Goal: Transaction & Acquisition: Purchase product/service

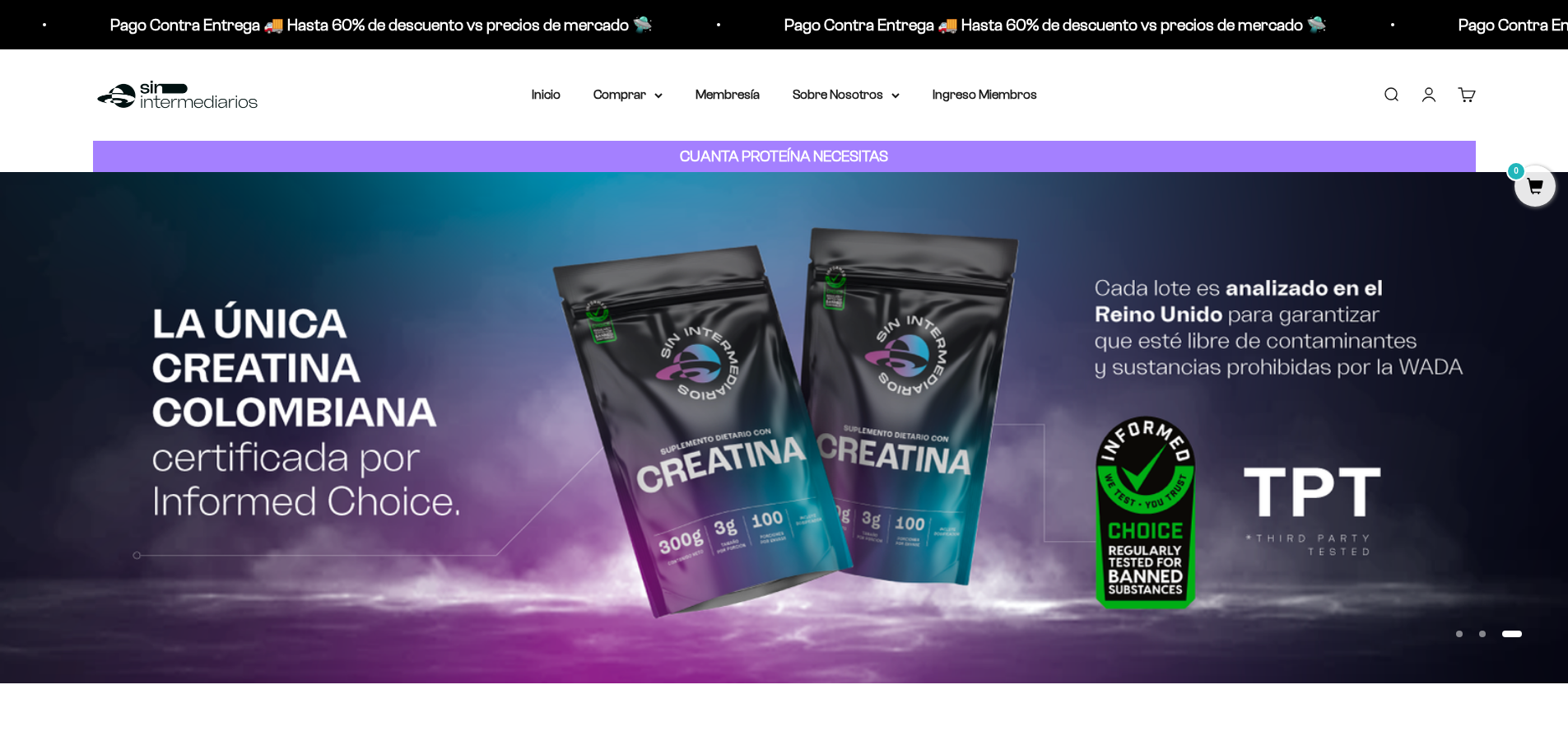
click at [1430, 97] on link "Iniciar sesión" at bounding box center [1429, 95] width 19 height 19
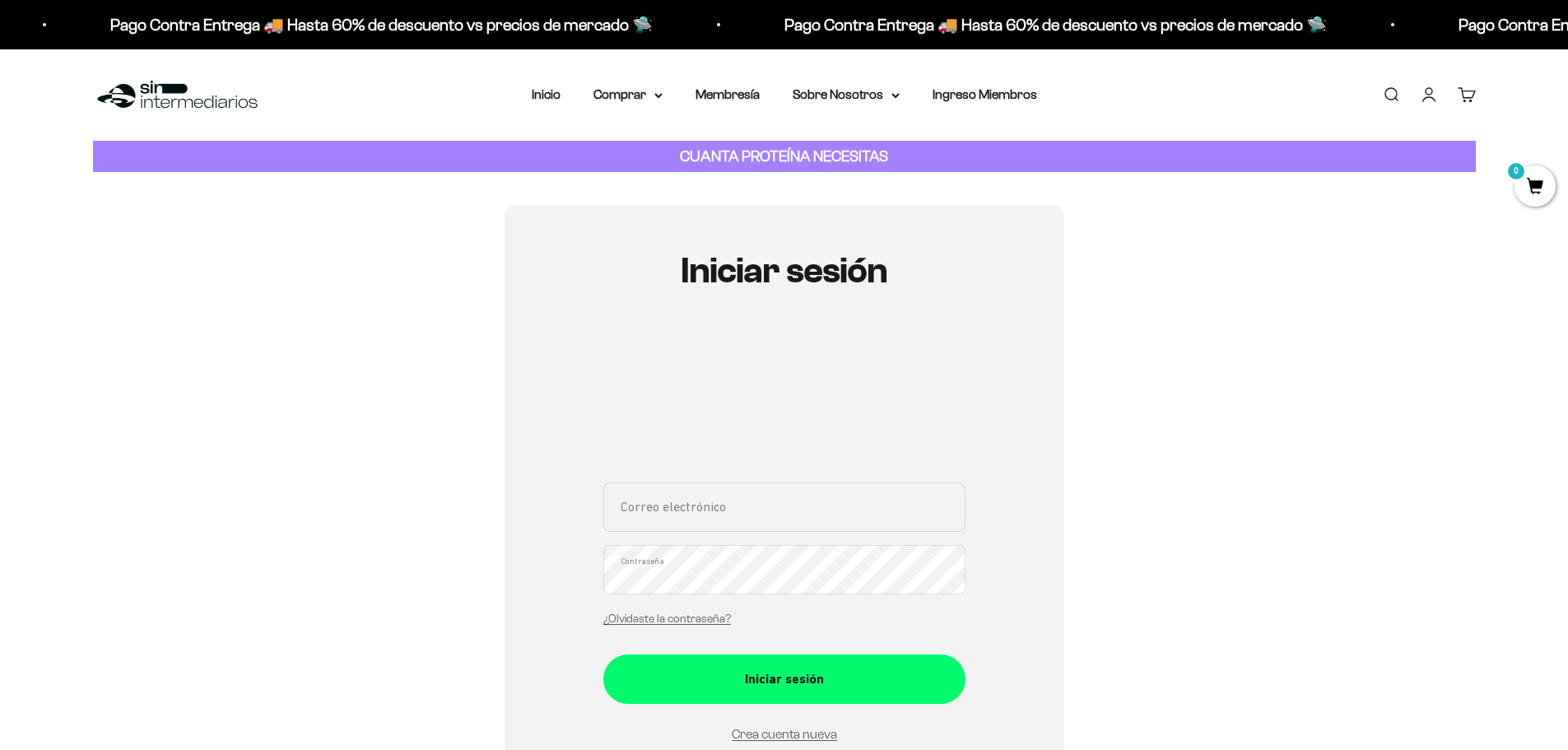
click at [766, 518] on div "Correo electrónico Contraseña ¿Olvidaste la contraseña?" at bounding box center [784, 559] width 362 height 153
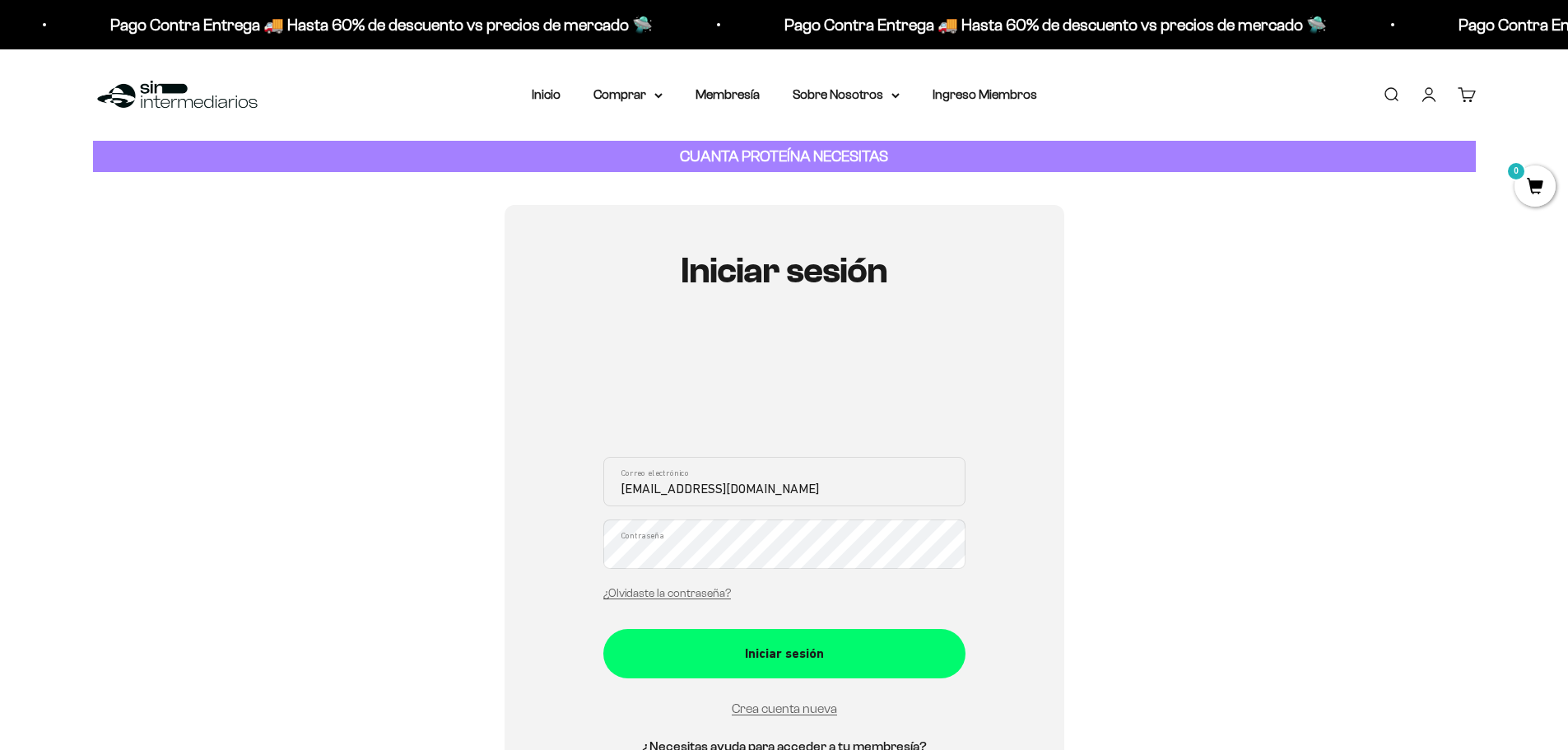
type input "juan97zuluaga@gmail.com"
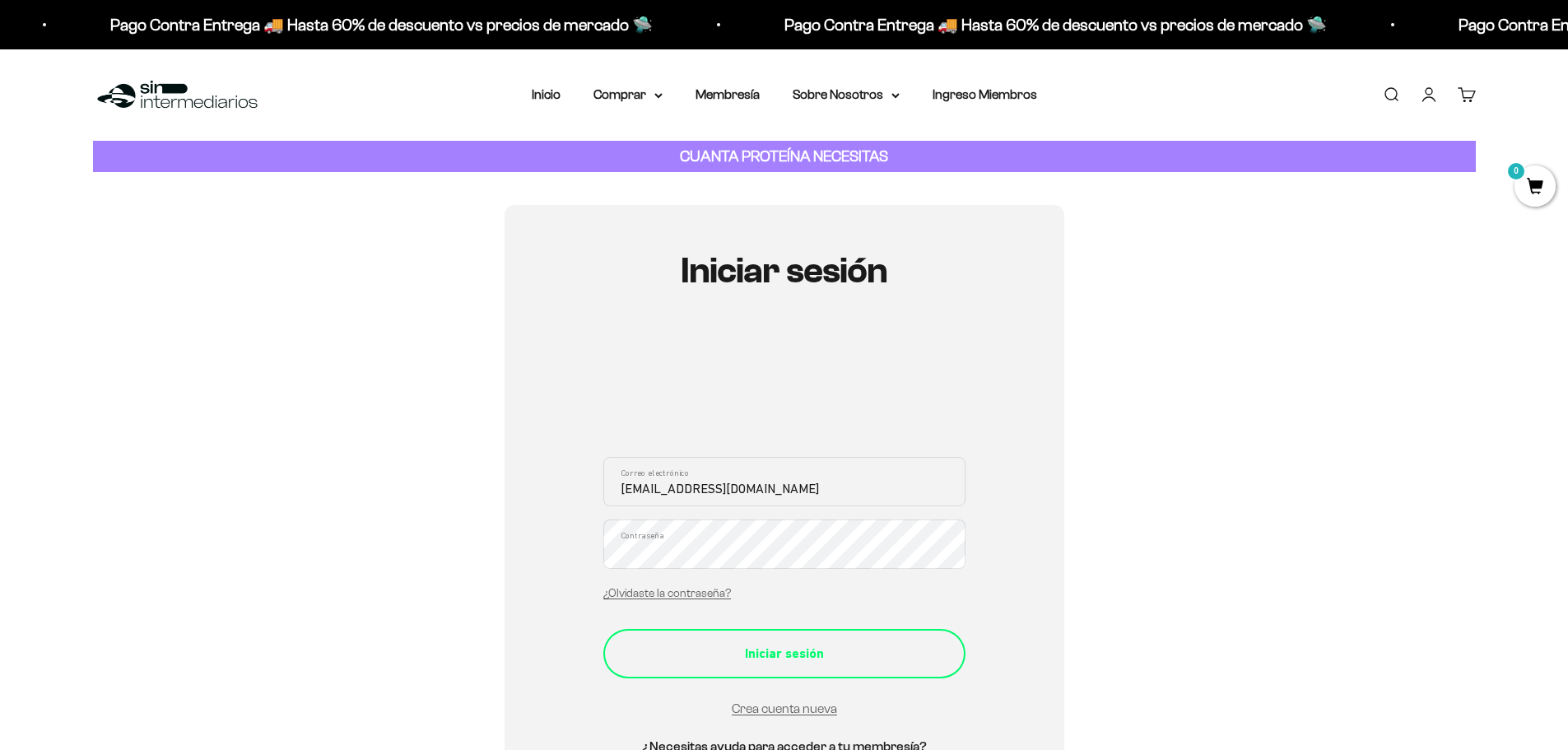
click at [852, 649] on div "Iniciar sesión" at bounding box center [784, 653] width 296 height 21
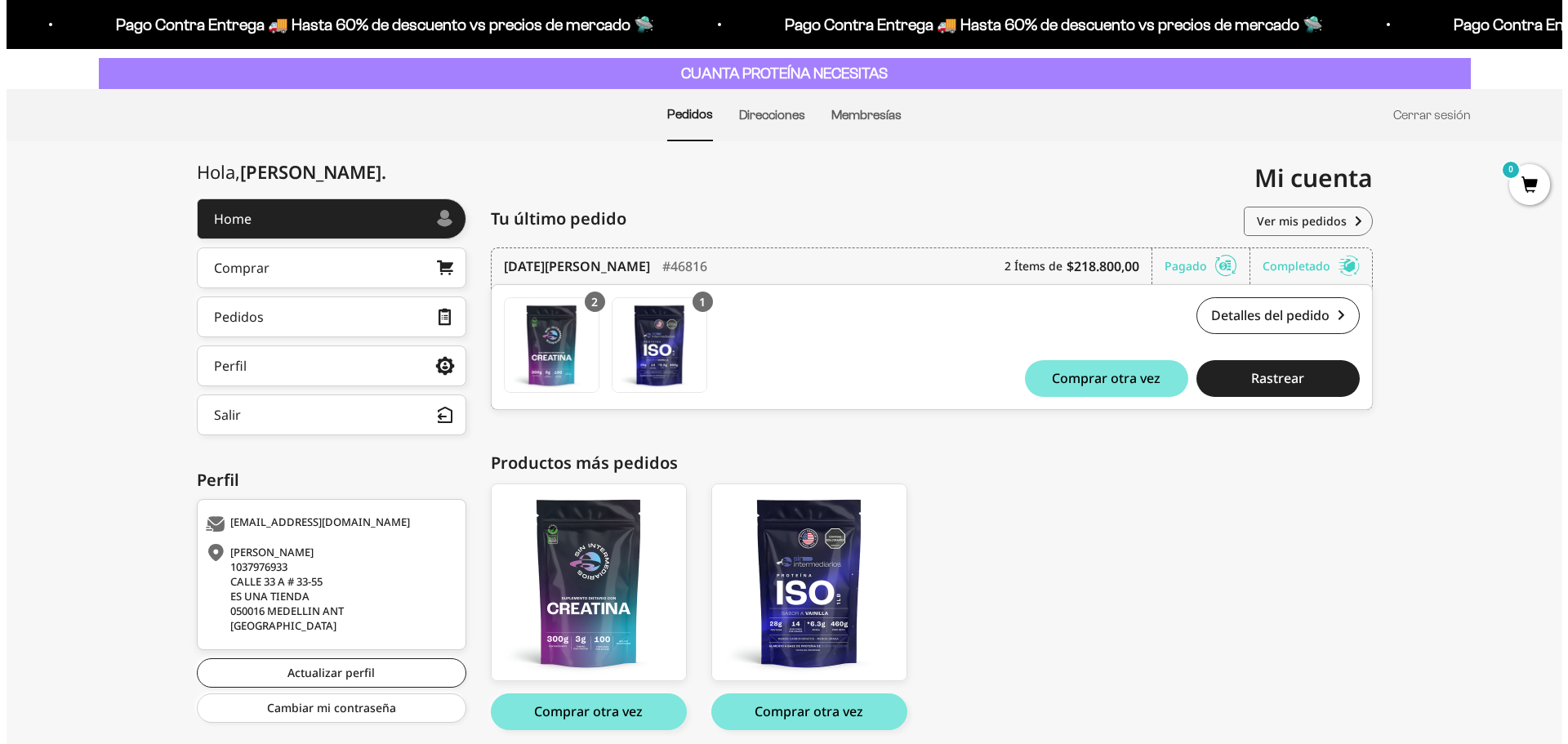
scroll to position [145, 0]
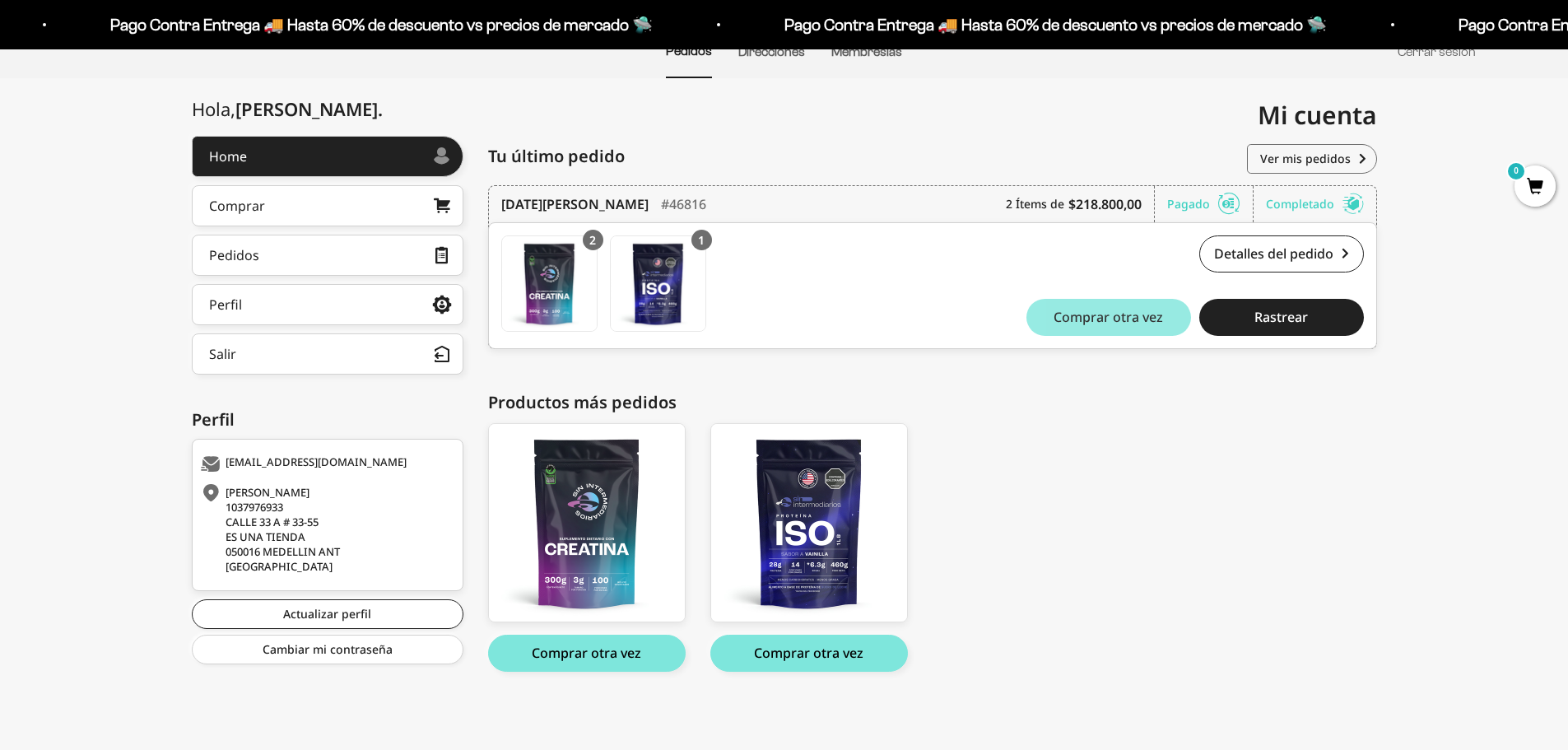
click at [1102, 317] on span "Comprar otra vez" at bounding box center [1109, 316] width 109 height 13
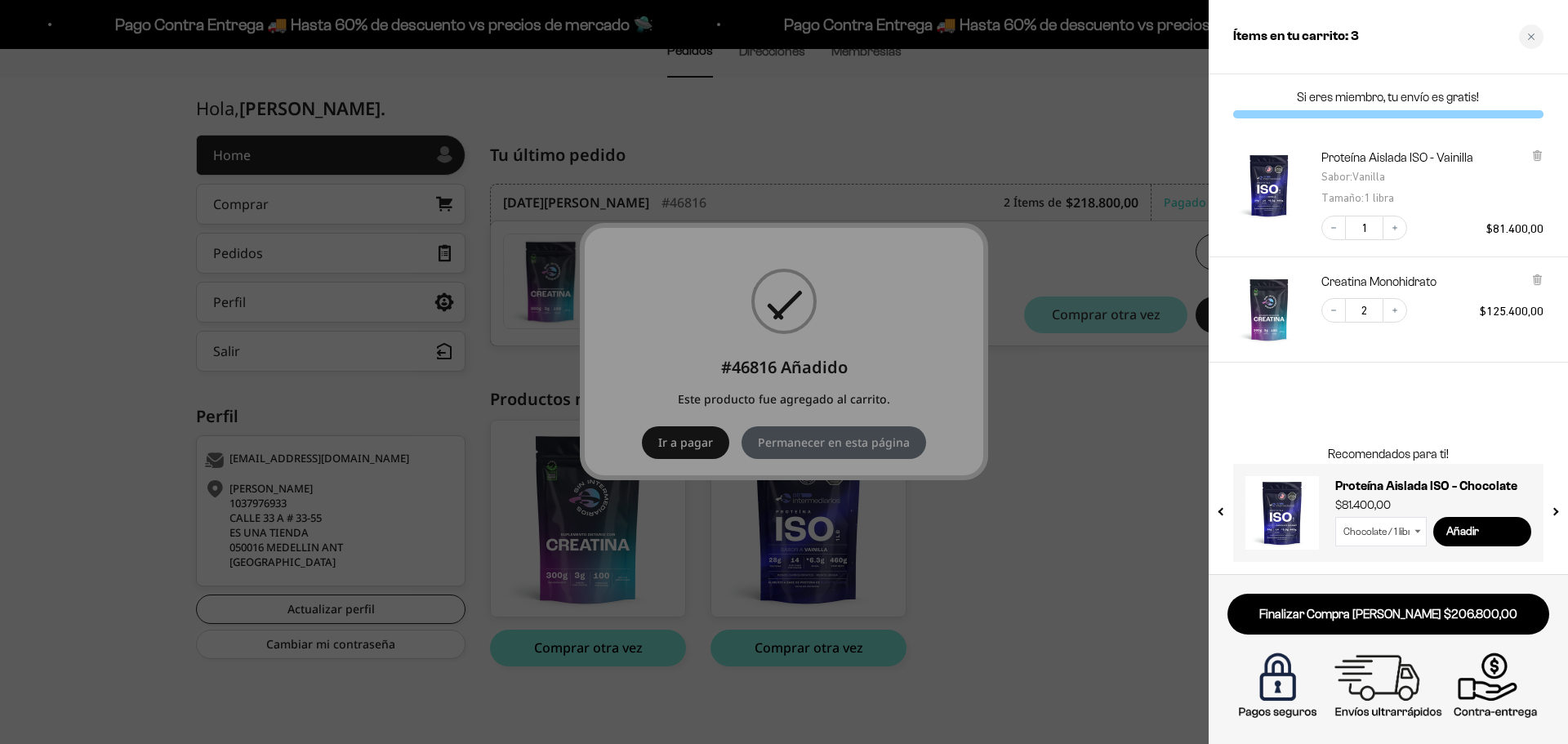
click at [1138, 421] on div at bounding box center [784, 372] width 1568 height 744
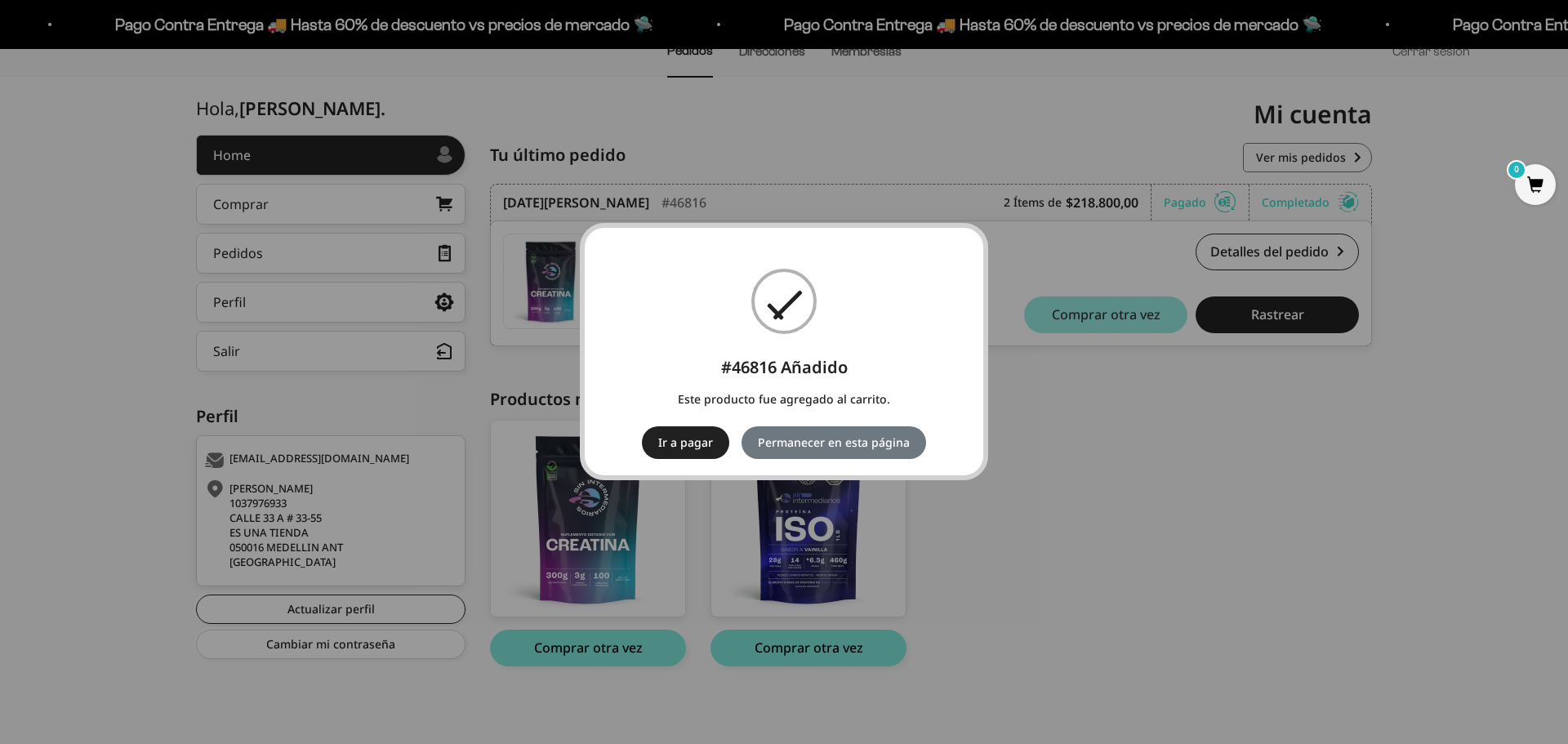
click at [1546, 184] on span "0" at bounding box center [1535, 184] width 41 height 41
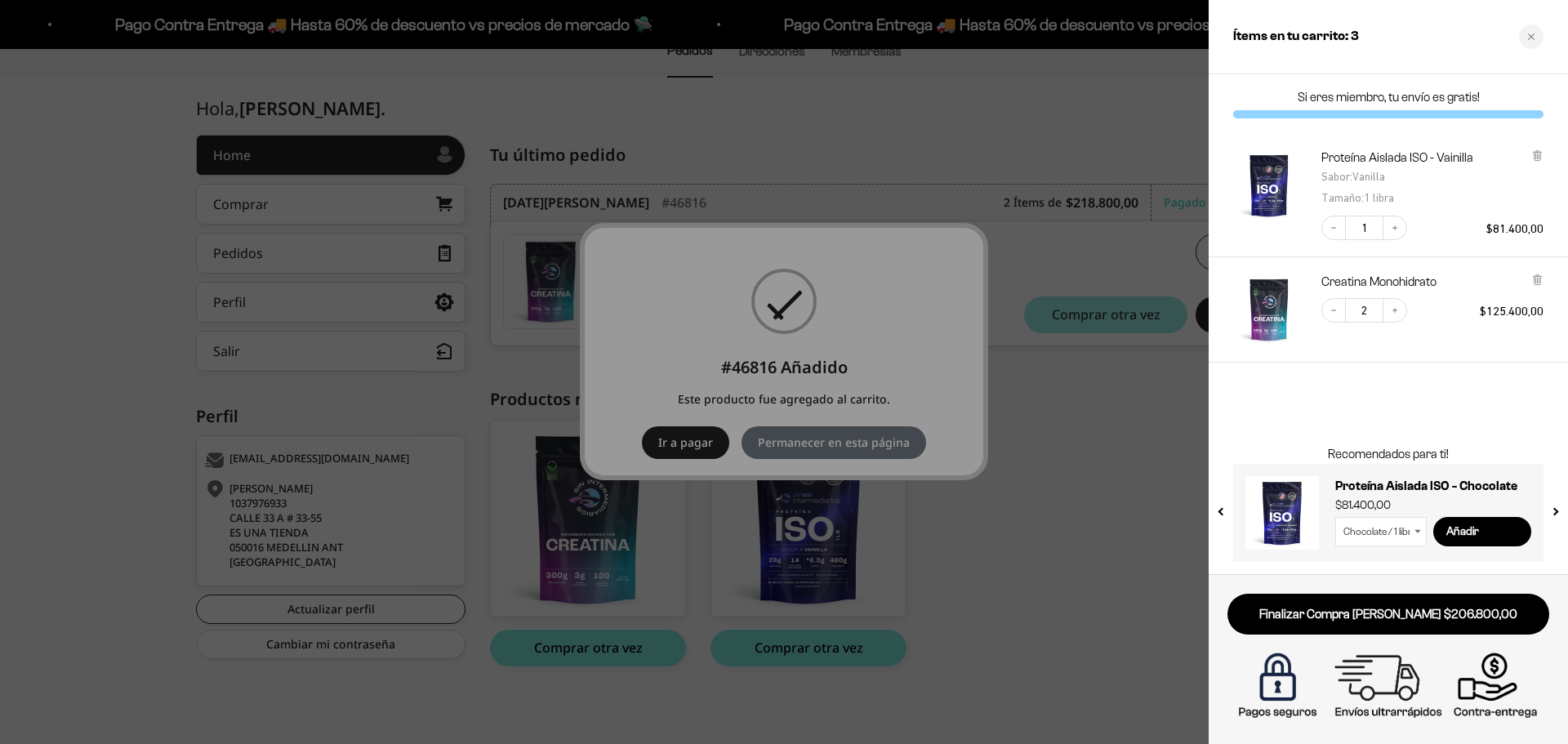
click at [1463, 189] on div "Tamaño : 1 libra" at bounding box center [1401, 198] width 160 height 21
click at [1364, 156] on link "Proteína Aislada ISO - Vainilla" at bounding box center [1397, 157] width 152 height 16
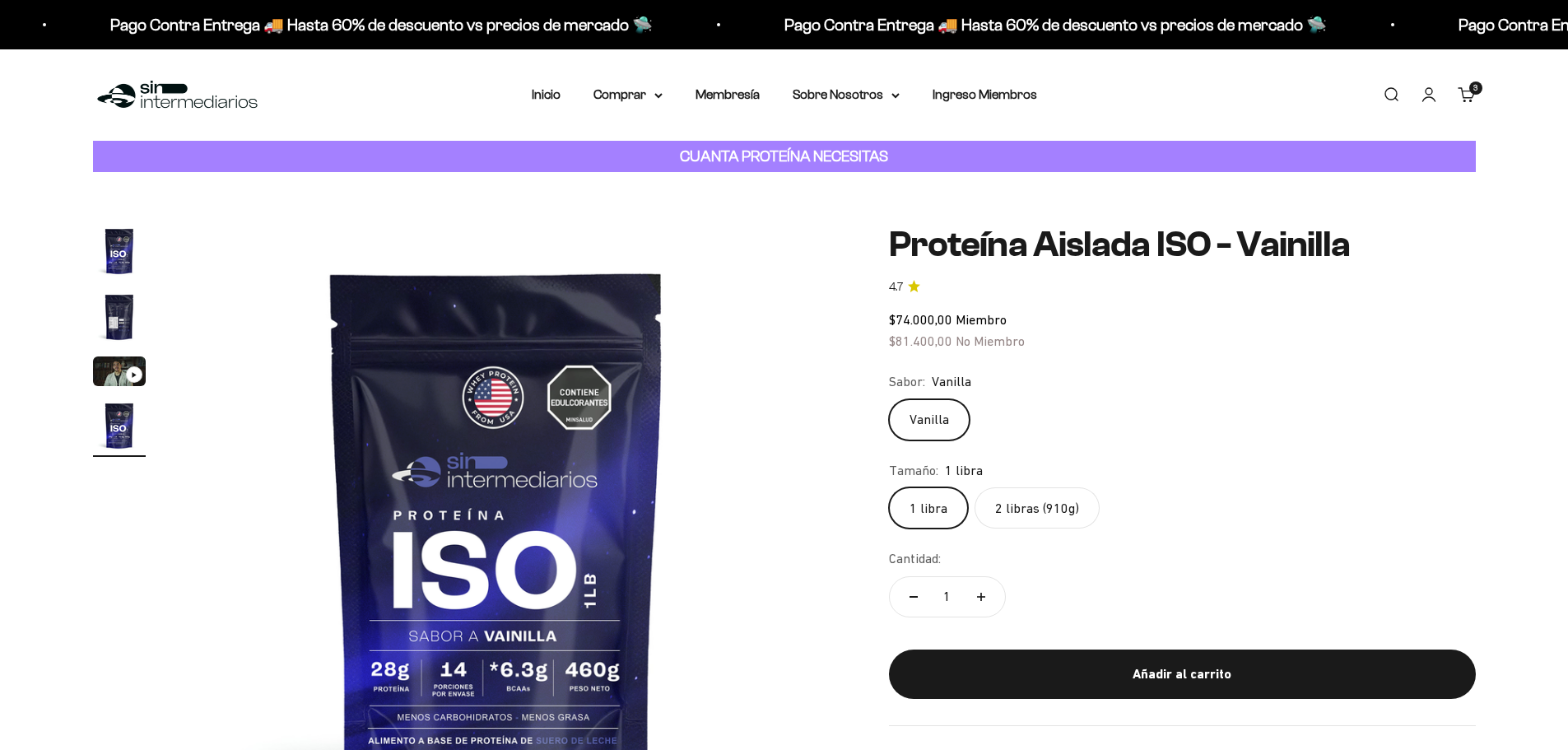
click at [1036, 500] on label "2 libras (910g)" at bounding box center [1038, 508] width 125 height 41
click at [889, 487] on input "2 libras (910g)" at bounding box center [888, 486] width 1 height 1
click at [986, 598] on button "Aumentar cantidad" at bounding box center [981, 597] width 48 height 39
type input "2"
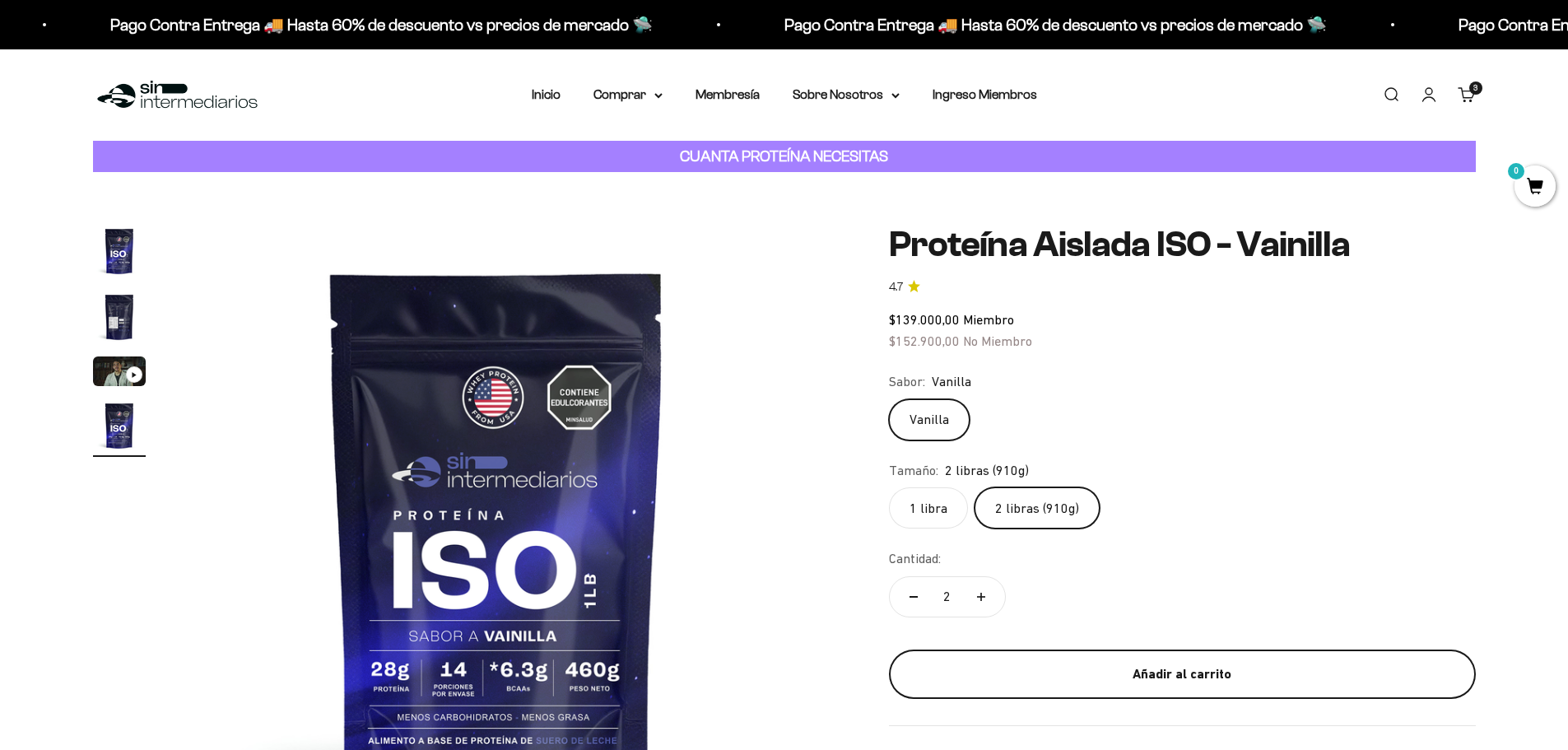
click at [1115, 673] on div "Añadir al carrito" at bounding box center [1182, 674] width 521 height 21
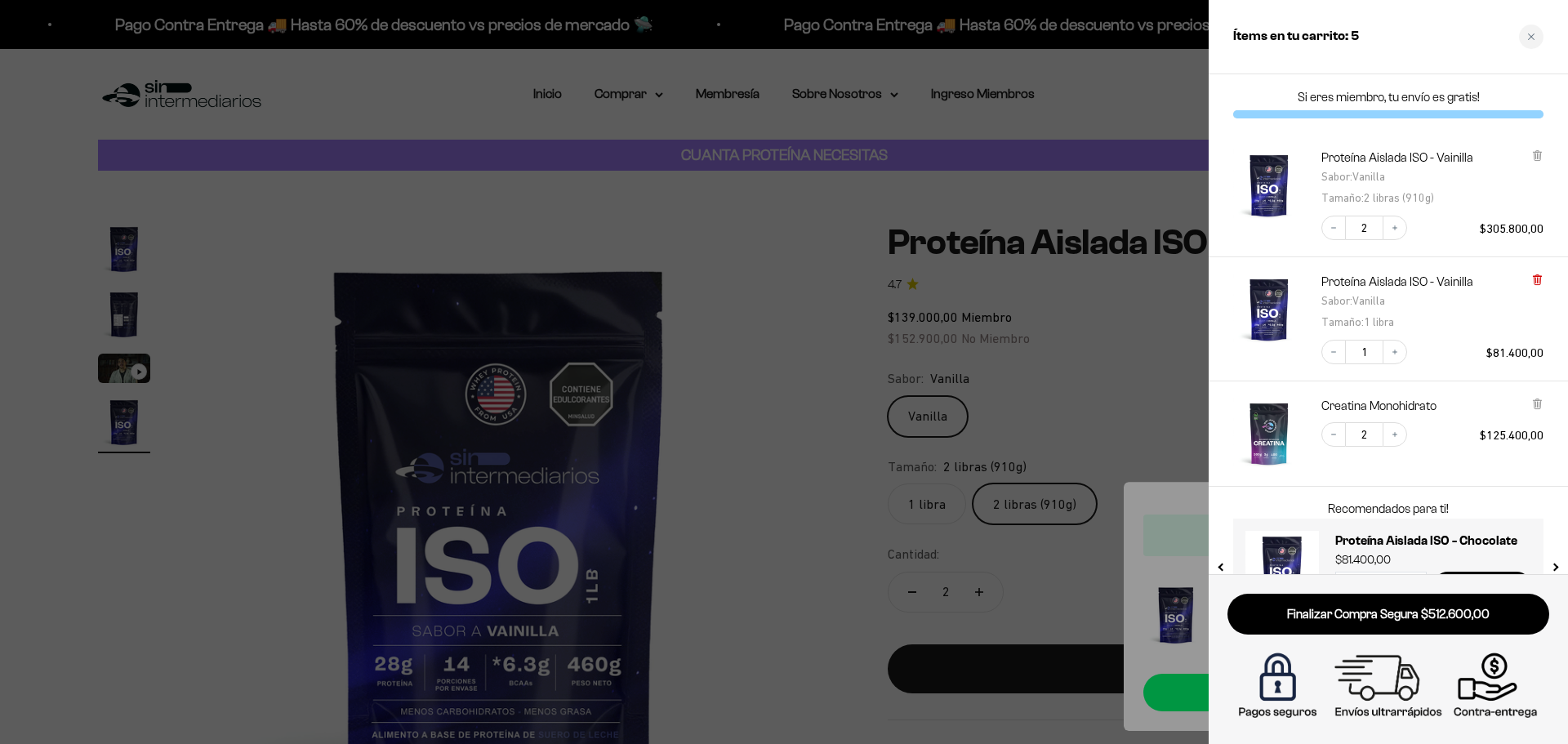
click at [1538, 273] on icon at bounding box center [1537, 279] width 13 height 13
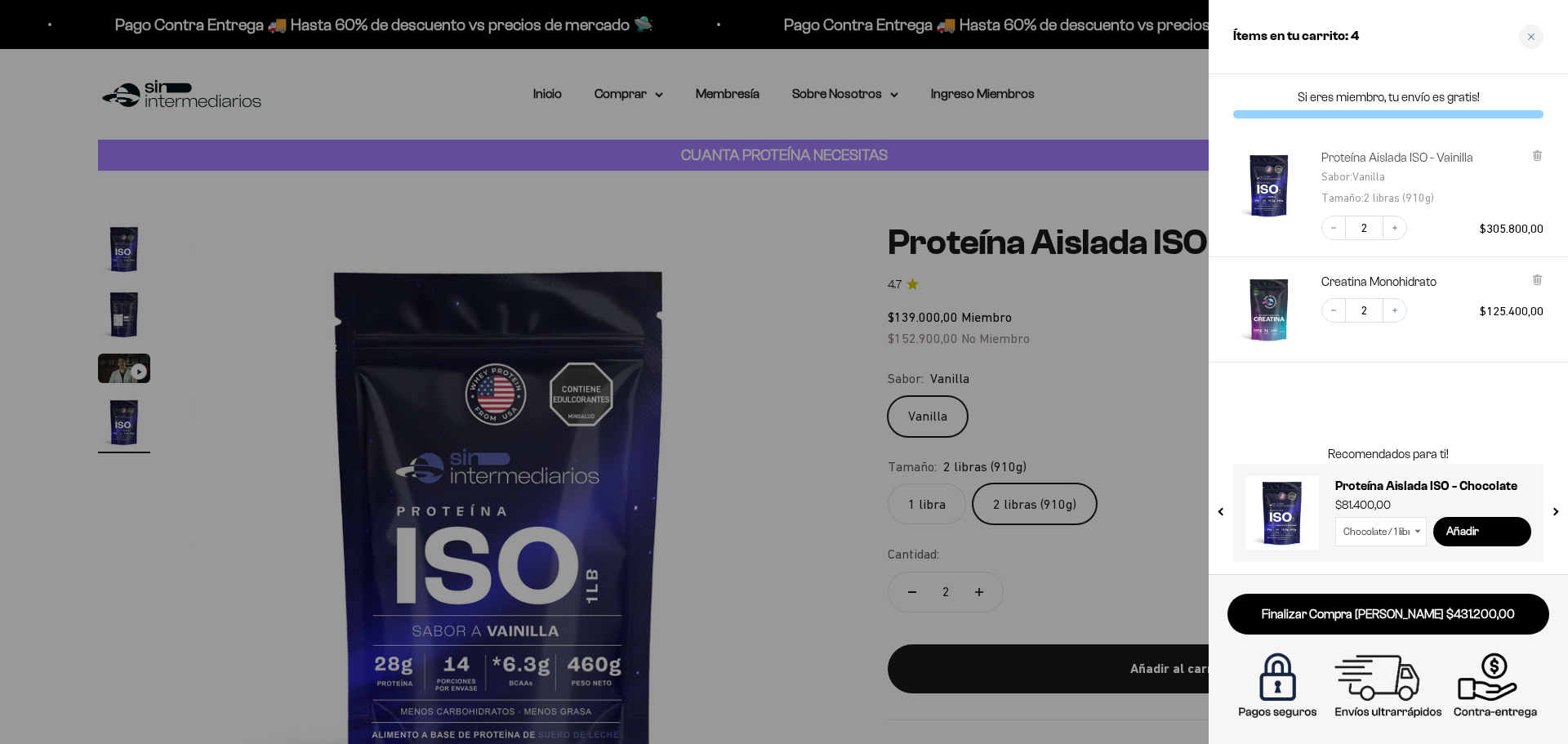
click at [1407, 157] on link "Proteína Aislada ISO - Vainilla" at bounding box center [1397, 157] width 152 height 16
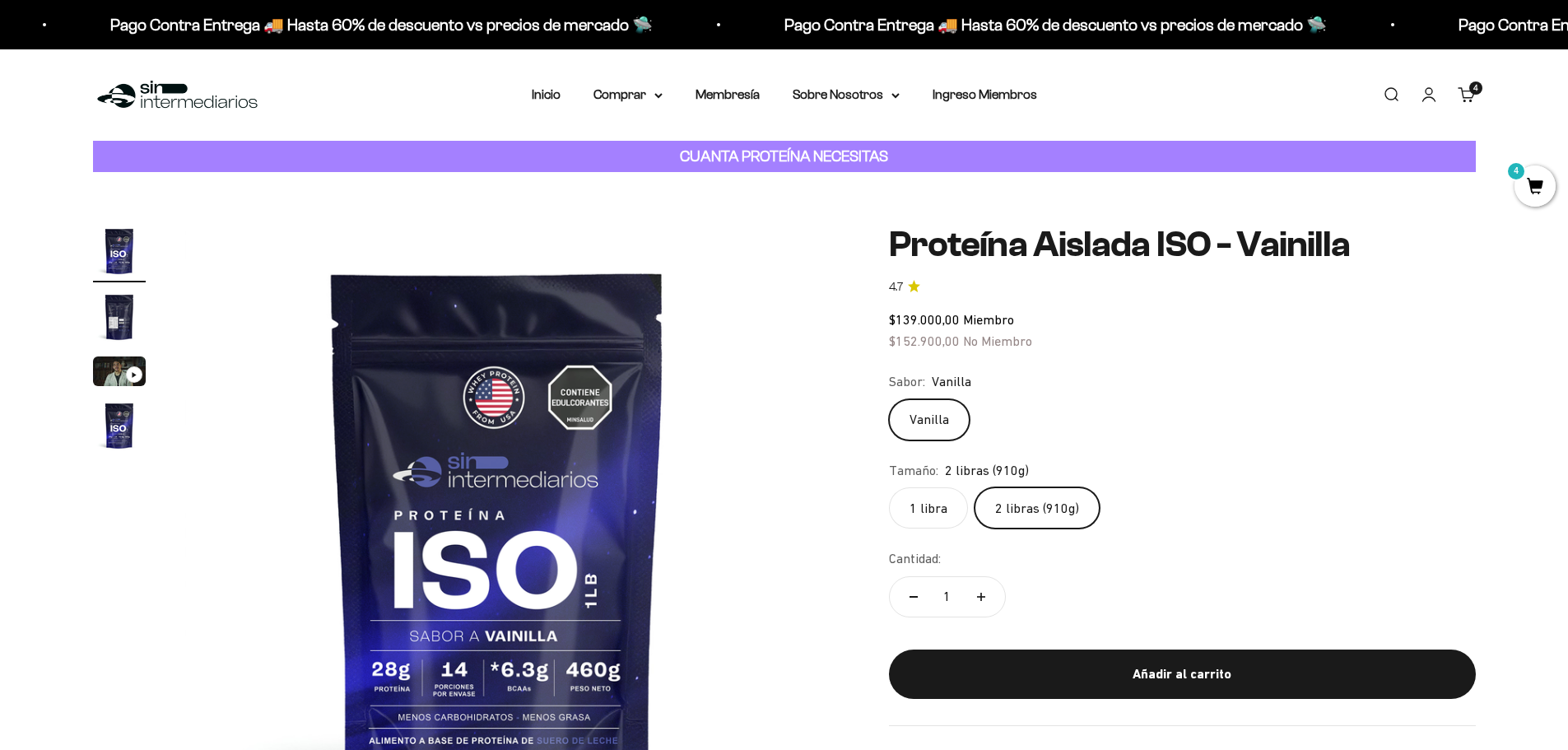
click at [958, 513] on label "1 libra" at bounding box center [928, 508] width 79 height 41
click at [889, 487] on input "1 libra" at bounding box center [888, 486] width 1 height 1
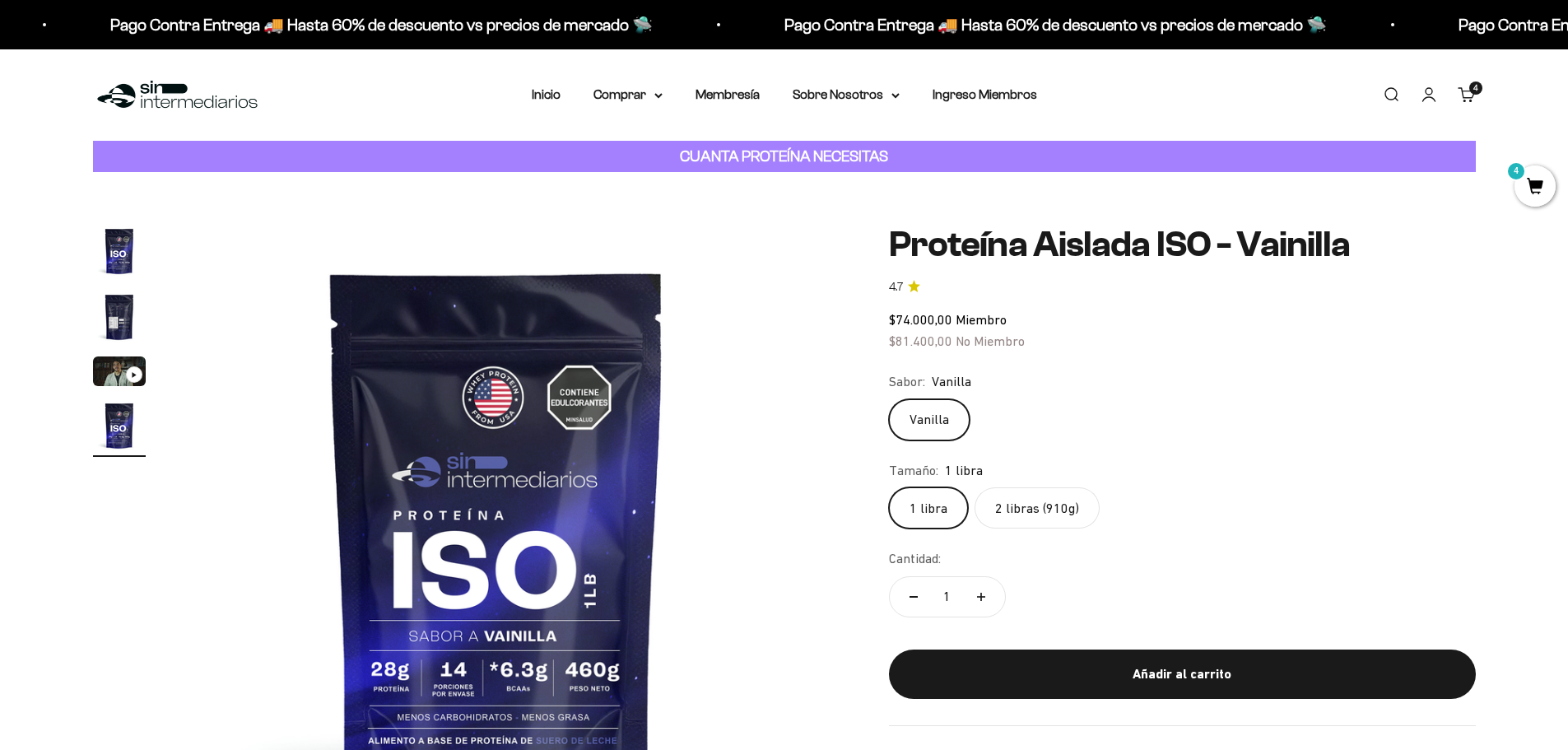
click at [1040, 510] on label "2 libras (910g)" at bounding box center [1038, 508] width 125 height 41
click at [889, 487] on input "2 libras (910g)" at bounding box center [888, 486] width 1 height 1
drag, startPoint x: 974, startPoint y: 594, endPoint x: 1023, endPoint y: 593, distance: 49.0
click at [975, 594] on button "Aumentar cantidad" at bounding box center [981, 597] width 48 height 39
type input "2"
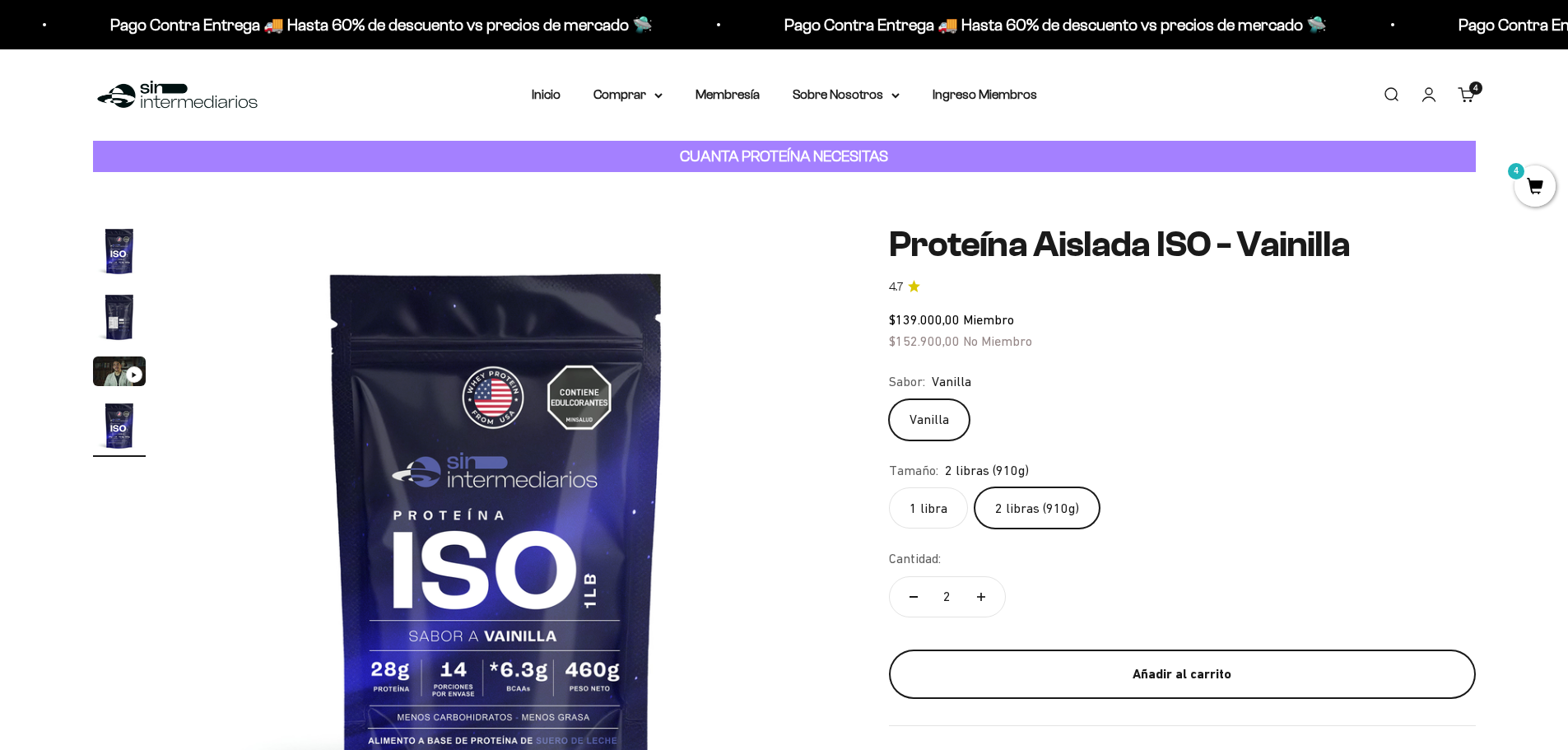
click at [1047, 658] on button "Añadir al carrito" at bounding box center [1182, 674] width 587 height 50
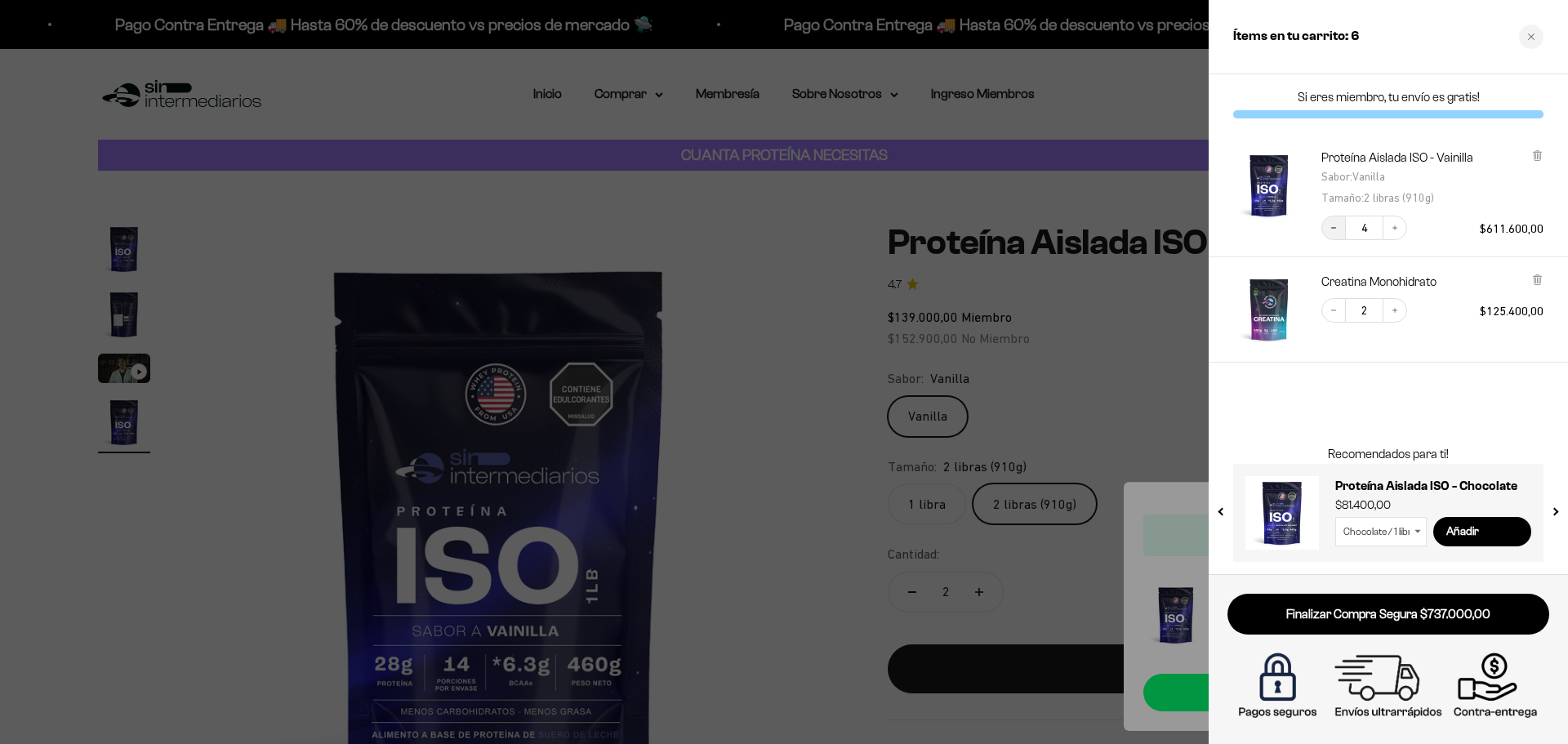
click at [1335, 227] on icon "Decrease quantity" at bounding box center [1333, 228] width 10 height 10
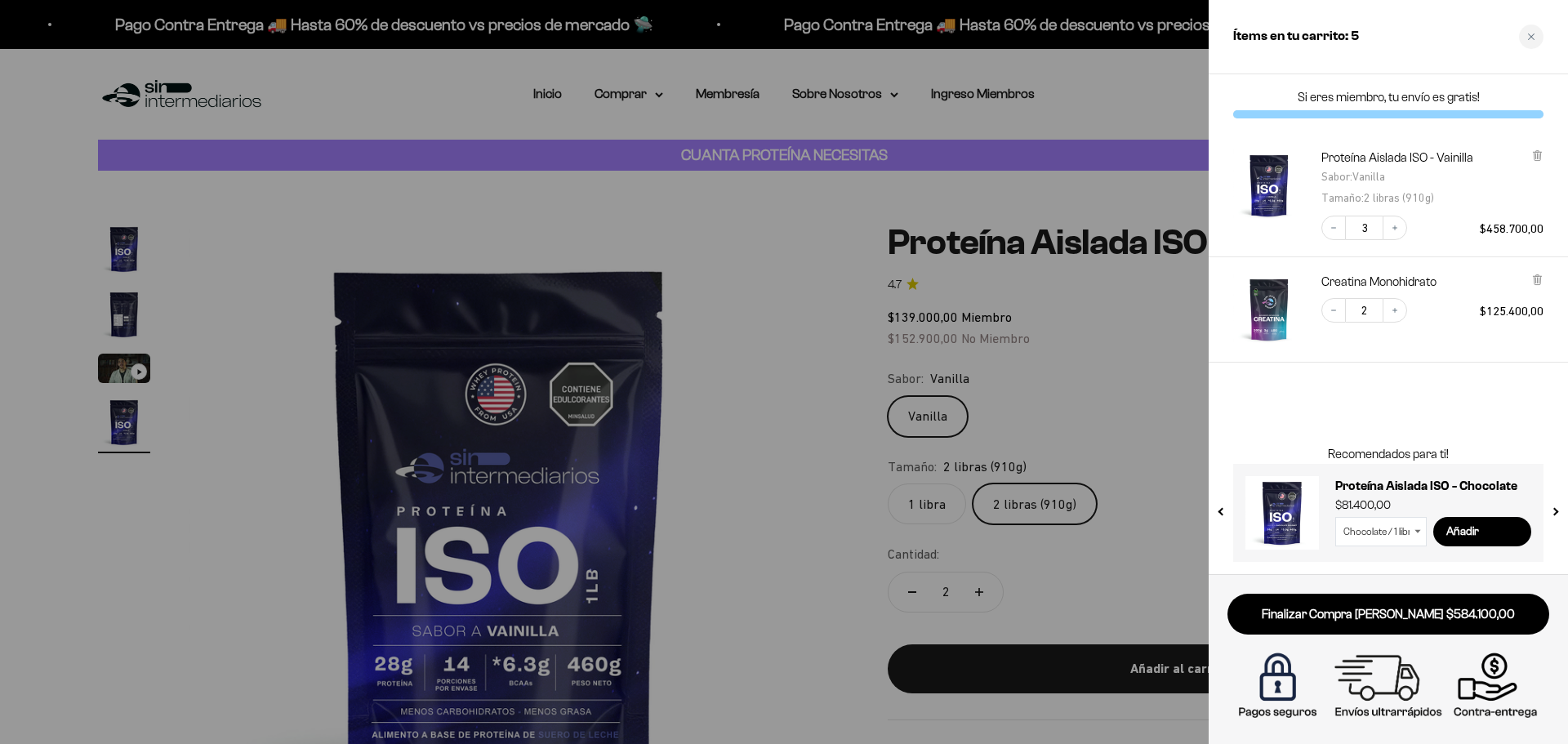
click at [1335, 227] on icon "Decrease quantity" at bounding box center [1333, 228] width 10 height 10
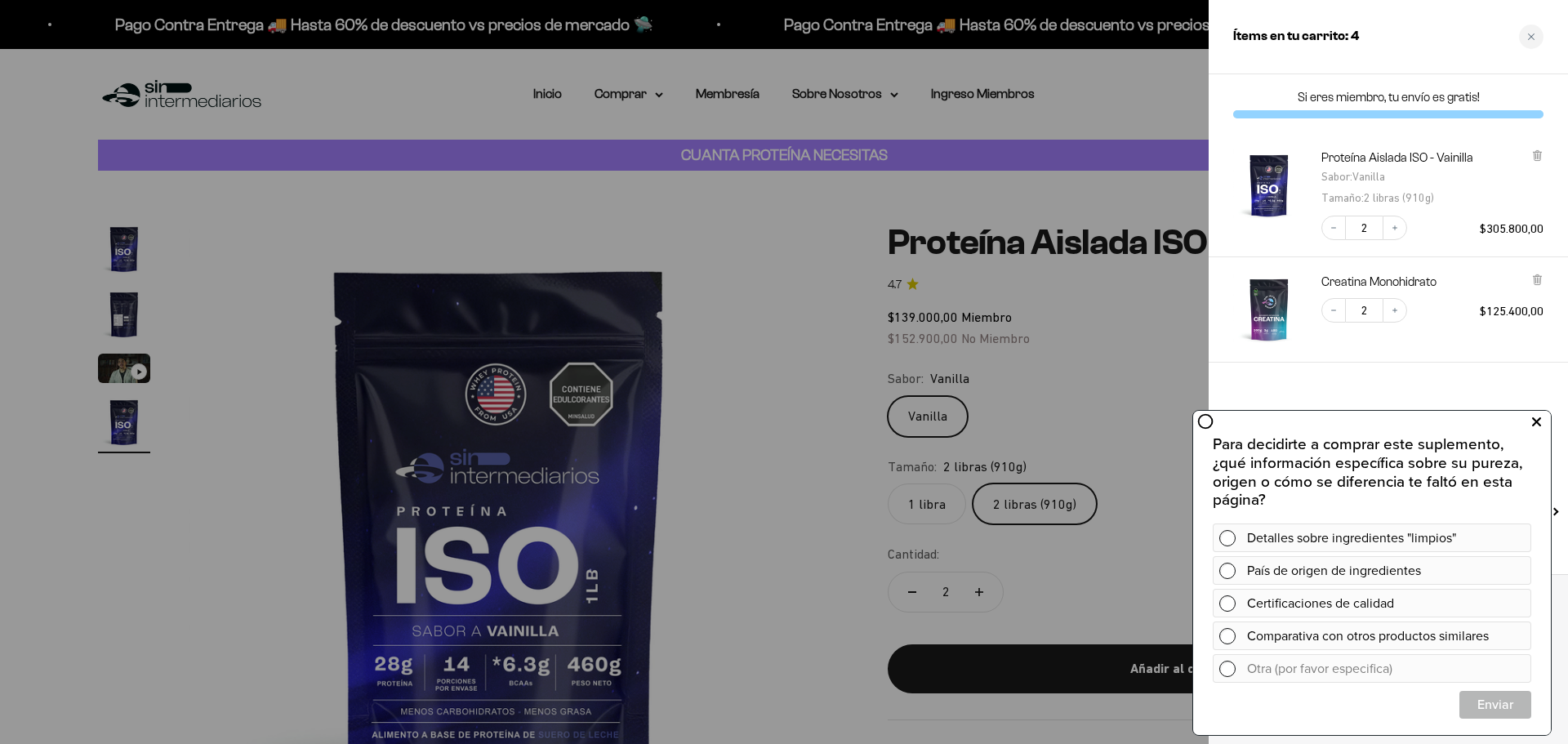
click at [1530, 415] on button at bounding box center [1536, 421] width 29 height 26
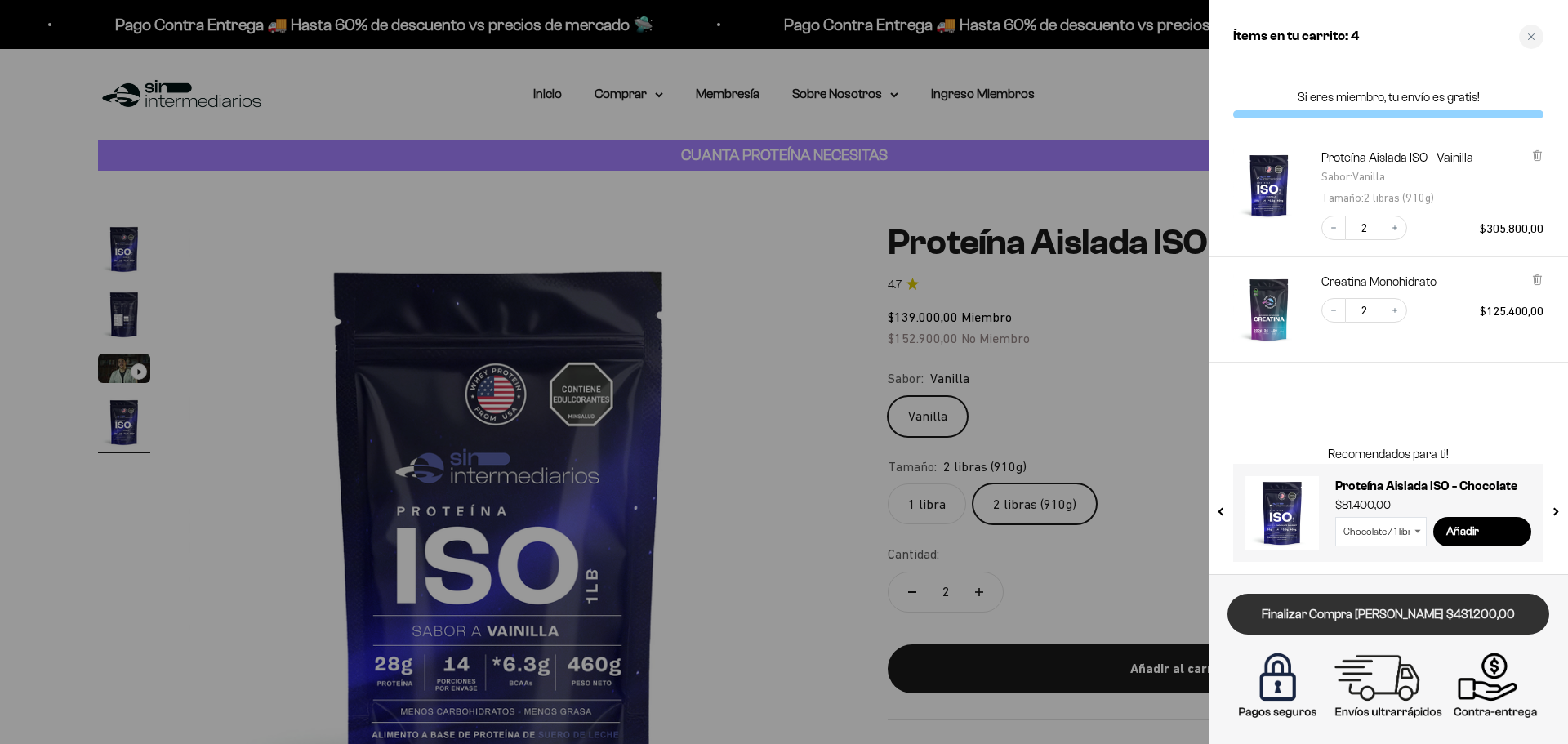
click at [1369, 621] on link "Finalizar Compra Segura $431.200,00" at bounding box center [1389, 614] width 322 height 42
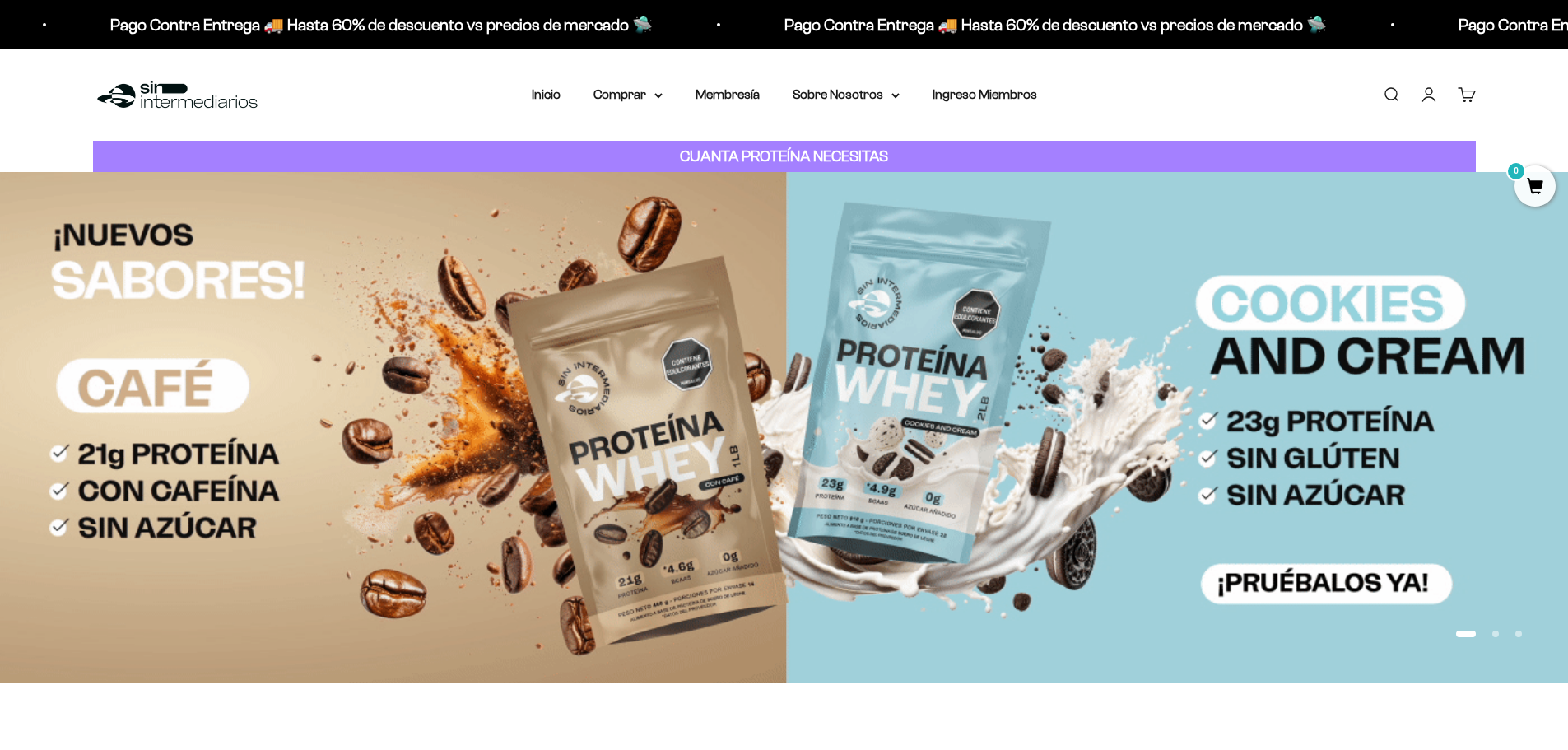
click at [1430, 91] on link "Cuenta" at bounding box center [1429, 95] width 19 height 19
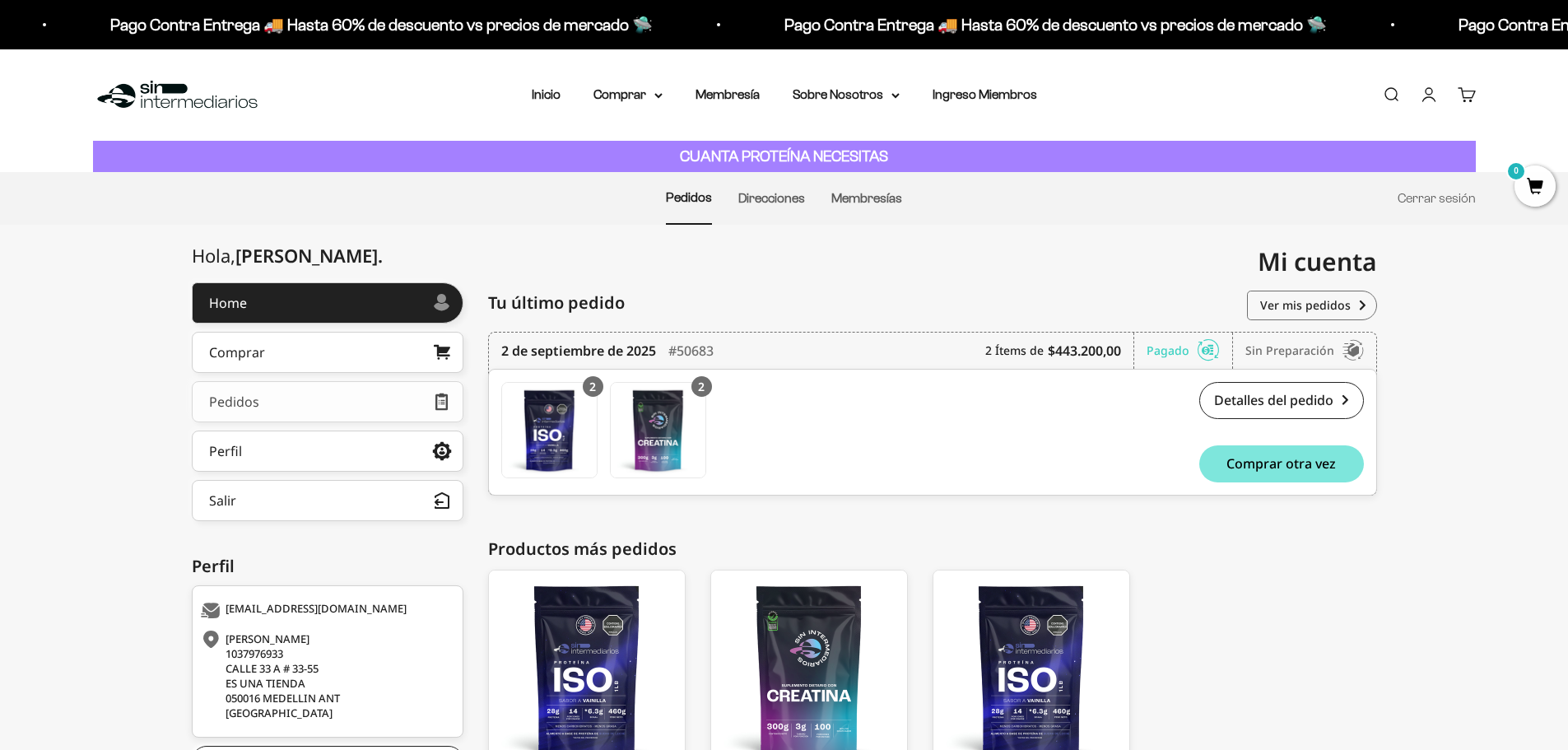
click at [317, 397] on link "Pedidos" at bounding box center [327, 401] width 272 height 41
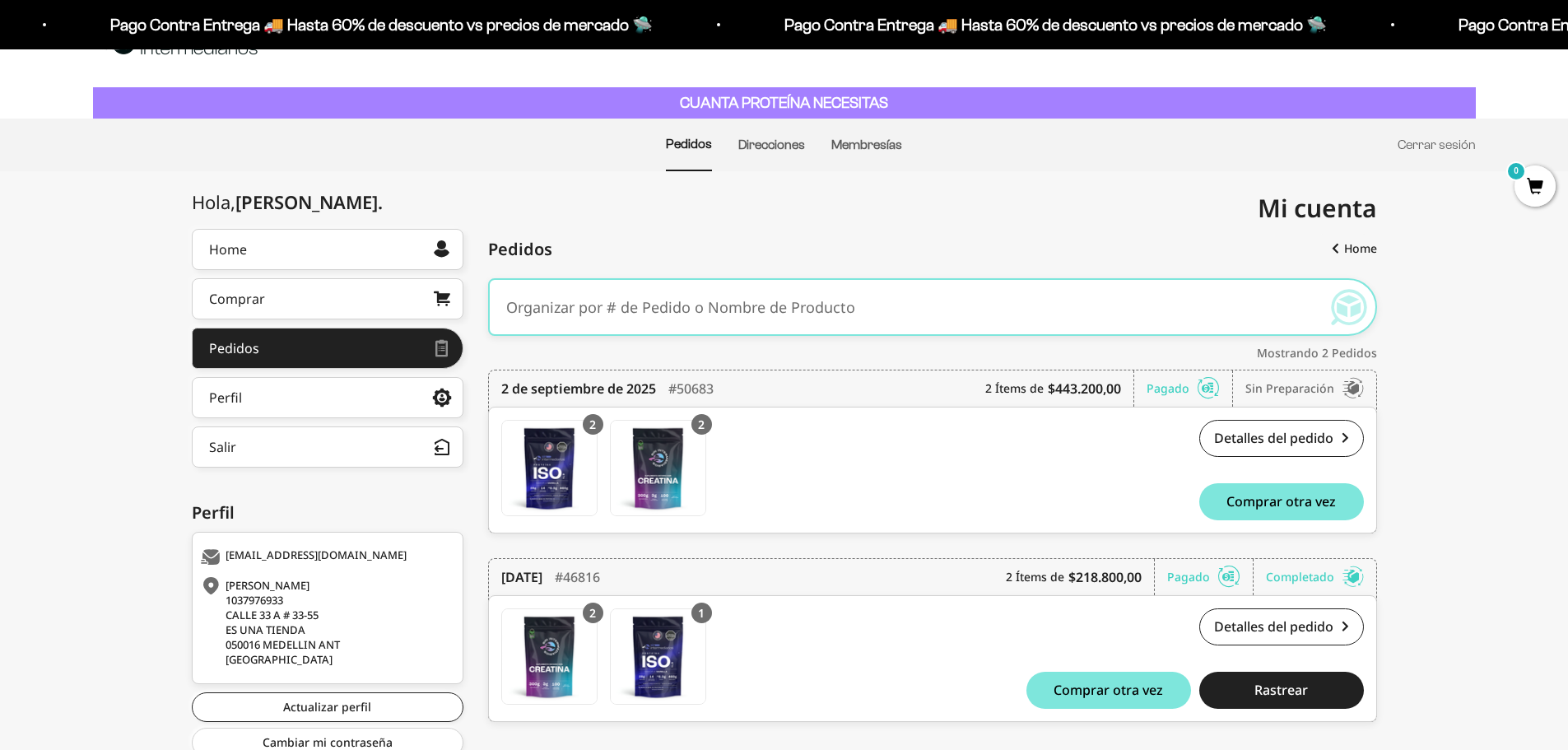
scroll to position [82, 0]
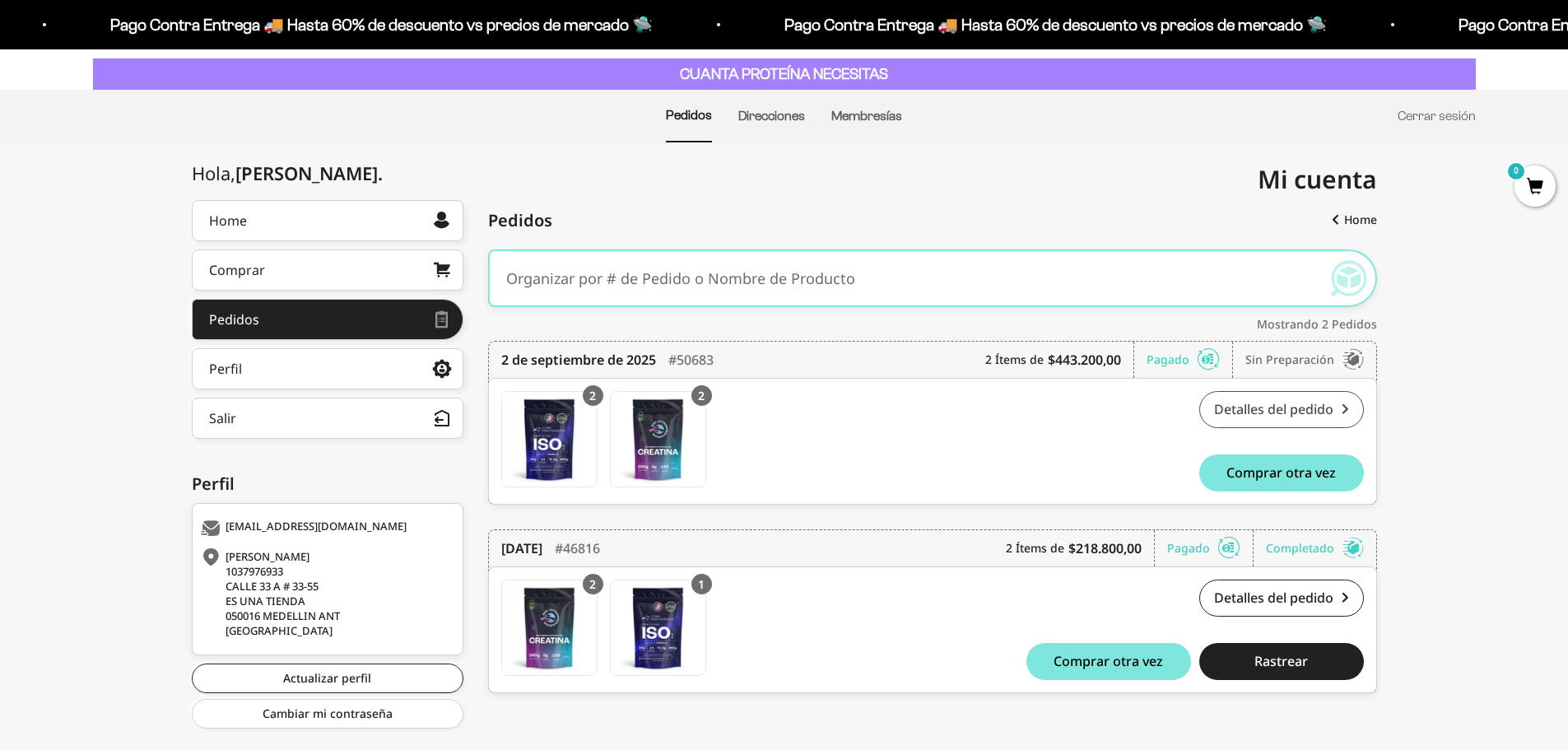
click at [1260, 402] on link "Detalles del pedido" at bounding box center [1282, 409] width 165 height 37
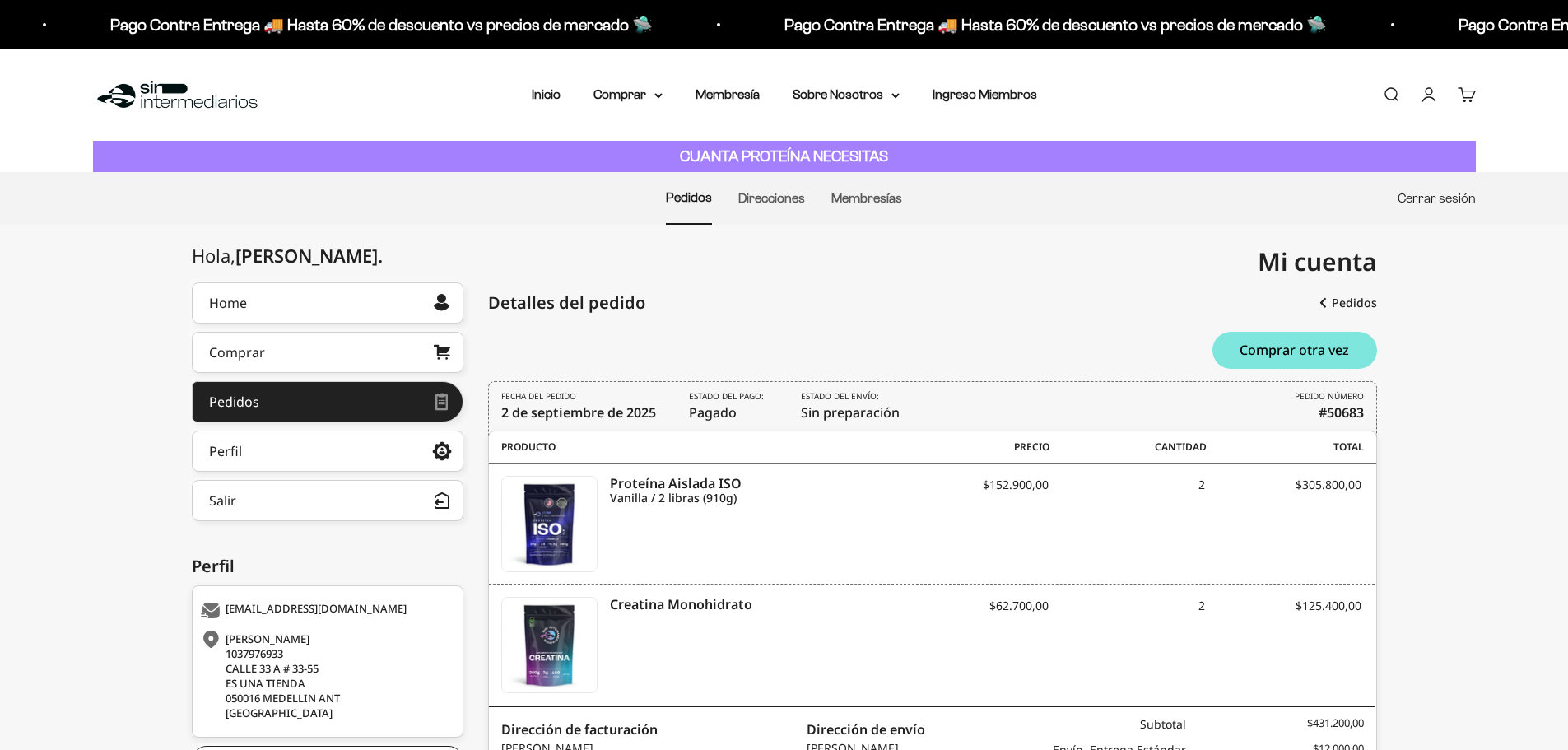
click at [1438, 203] on link "Cerrar sesión" at bounding box center [1437, 198] width 78 height 14
